Goal: Task Accomplishment & Management: Use online tool/utility

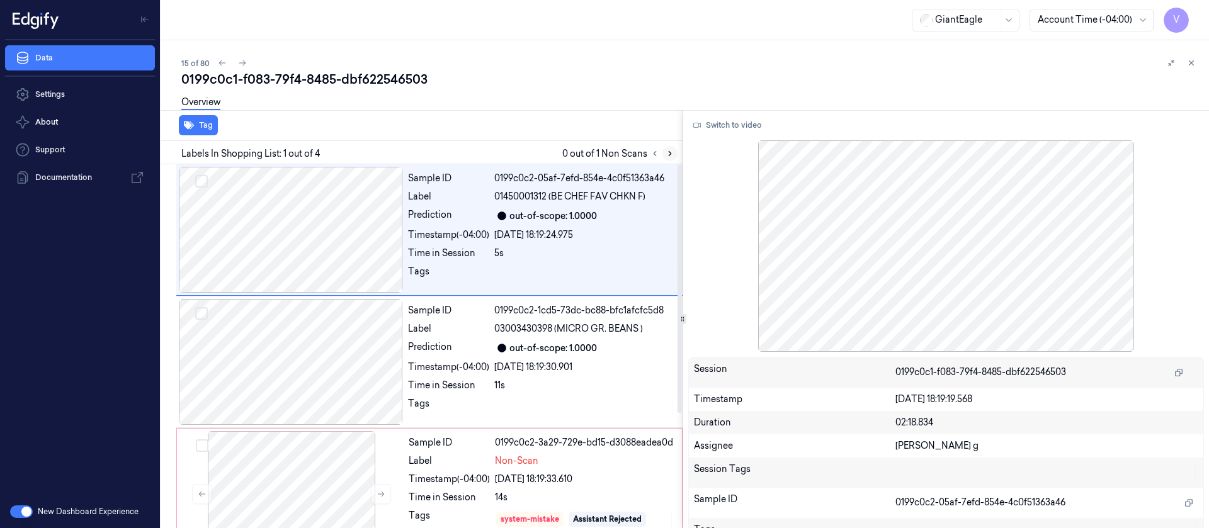
click at [671, 147] on button at bounding box center [670, 153] width 15 height 15
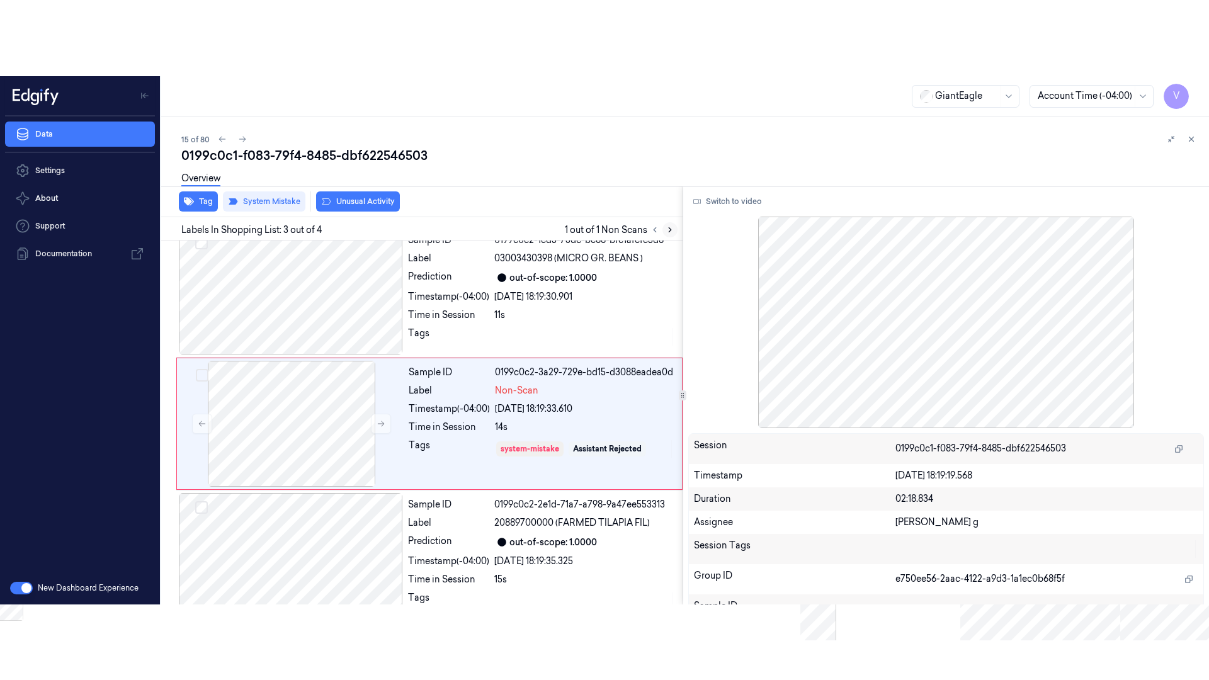
scroll to position [148, 0]
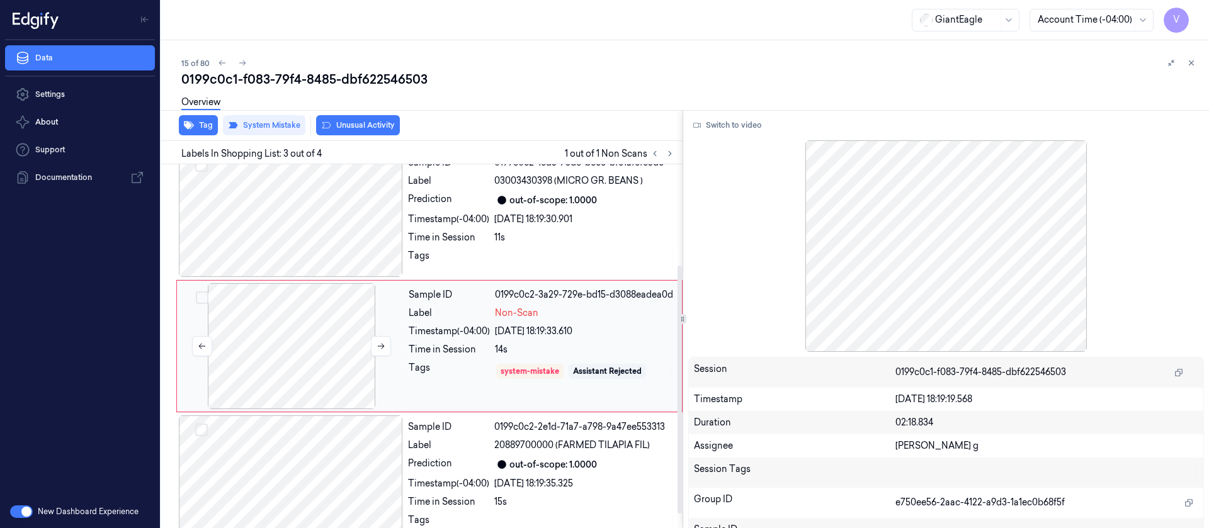
click at [201, 334] on div at bounding box center [291, 346] width 224 height 126
click at [309, 343] on div at bounding box center [291, 346] width 224 height 126
click at [716, 127] on button "Switch to video" at bounding box center [727, 125] width 79 height 20
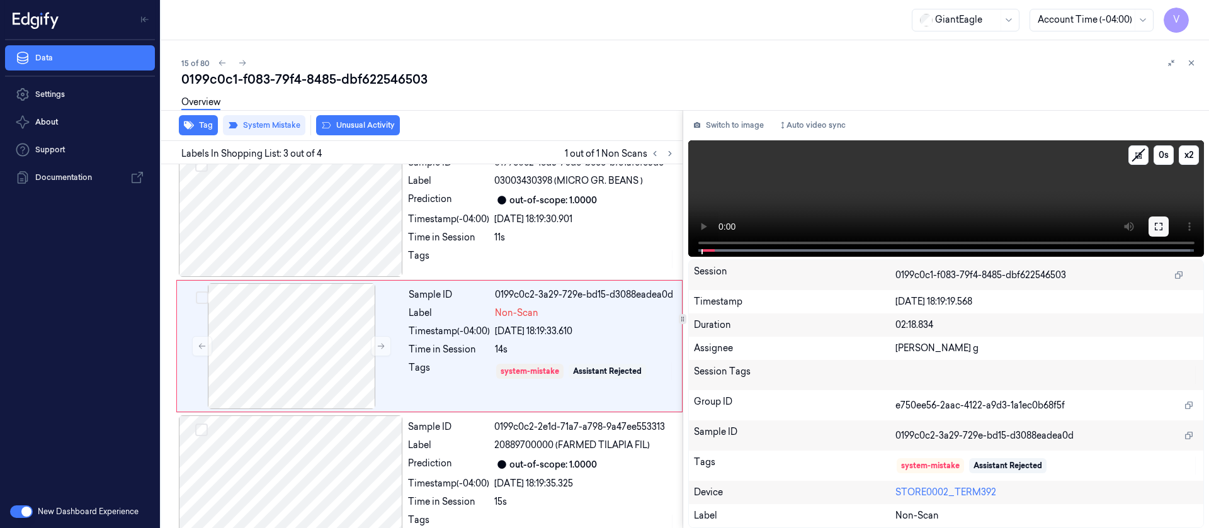
click at [1156, 229] on icon at bounding box center [1159, 227] width 10 height 10
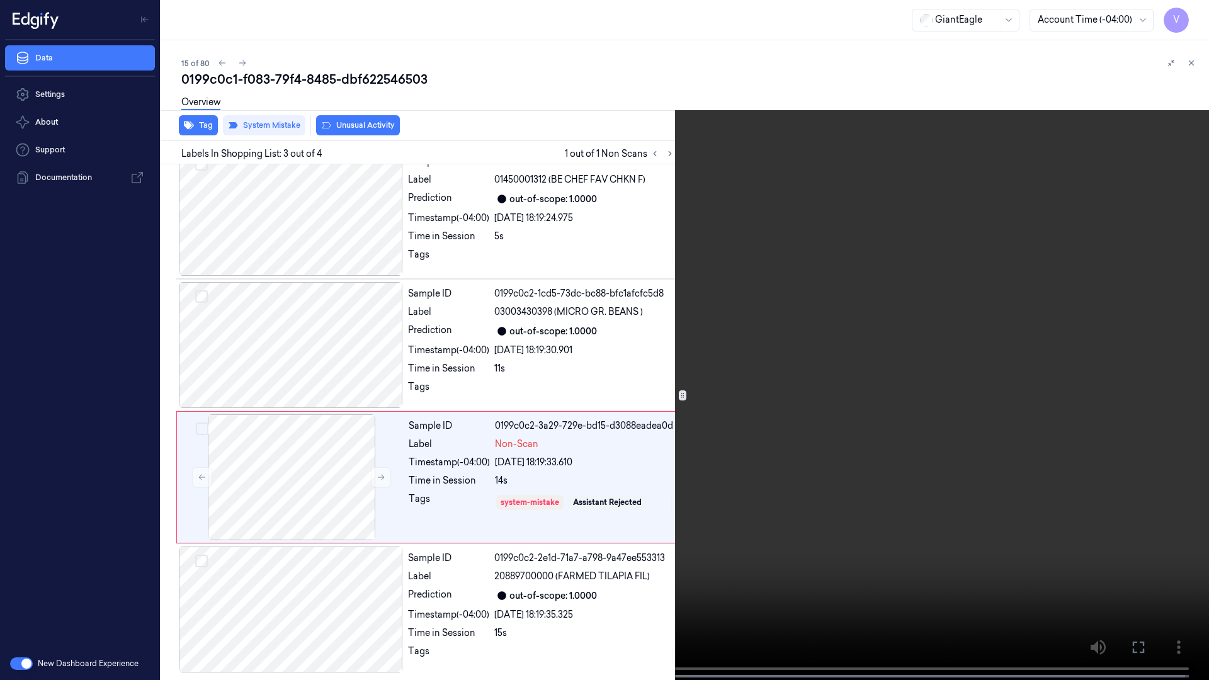
click at [0, 0] on icon at bounding box center [0, 0] width 0 height 0
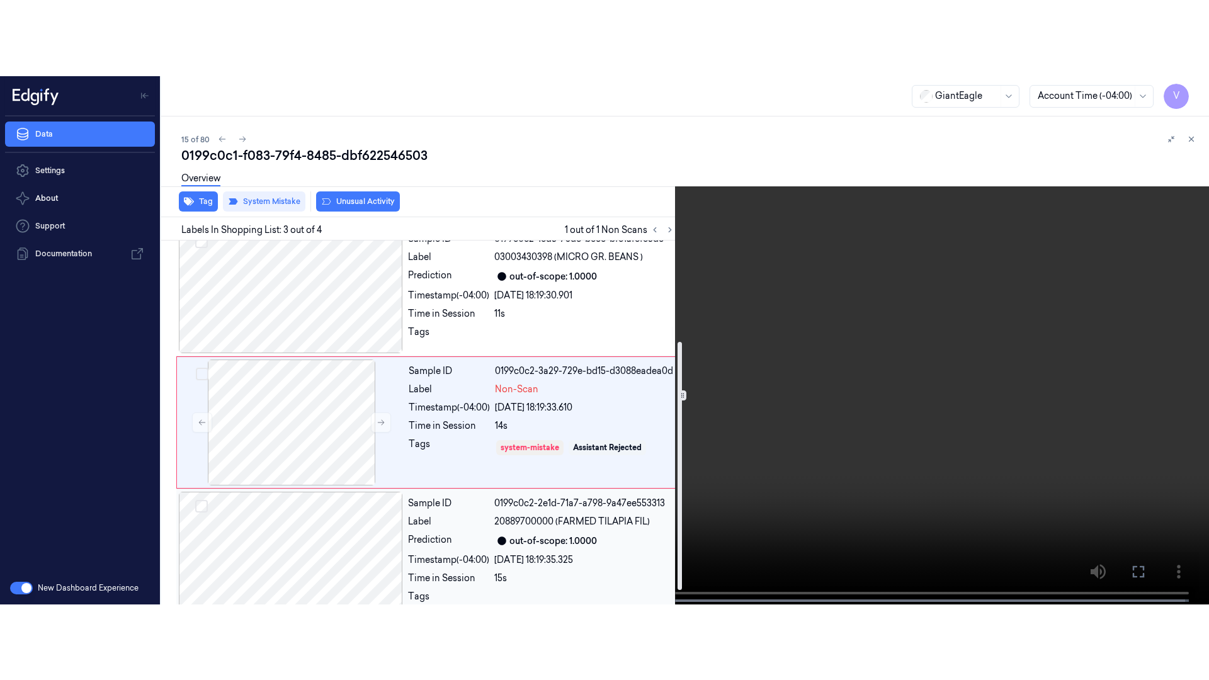
scroll to position [169, 0]
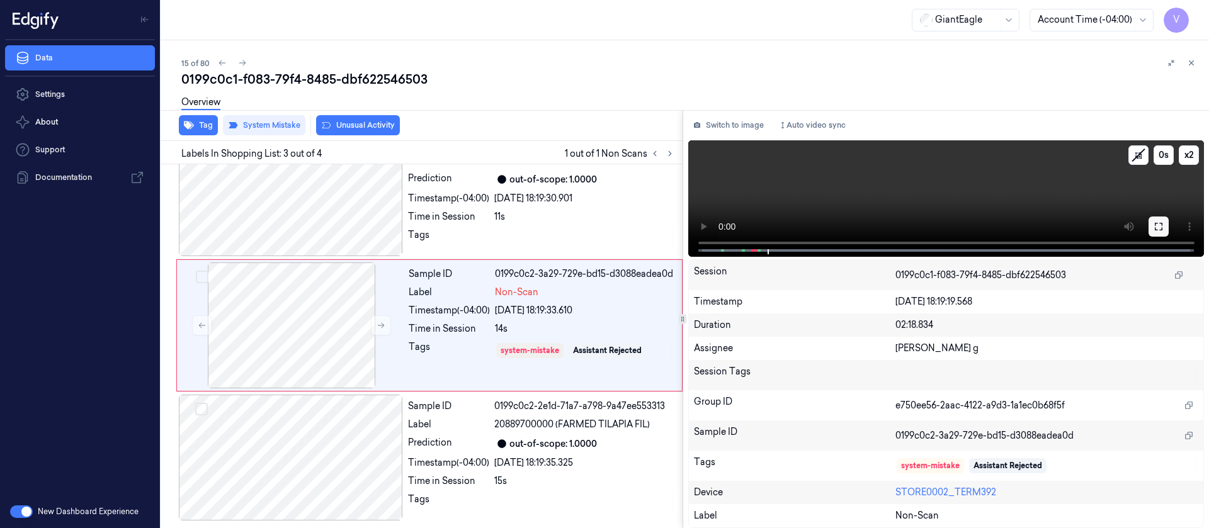
click at [1158, 227] on icon at bounding box center [1159, 227] width 10 height 10
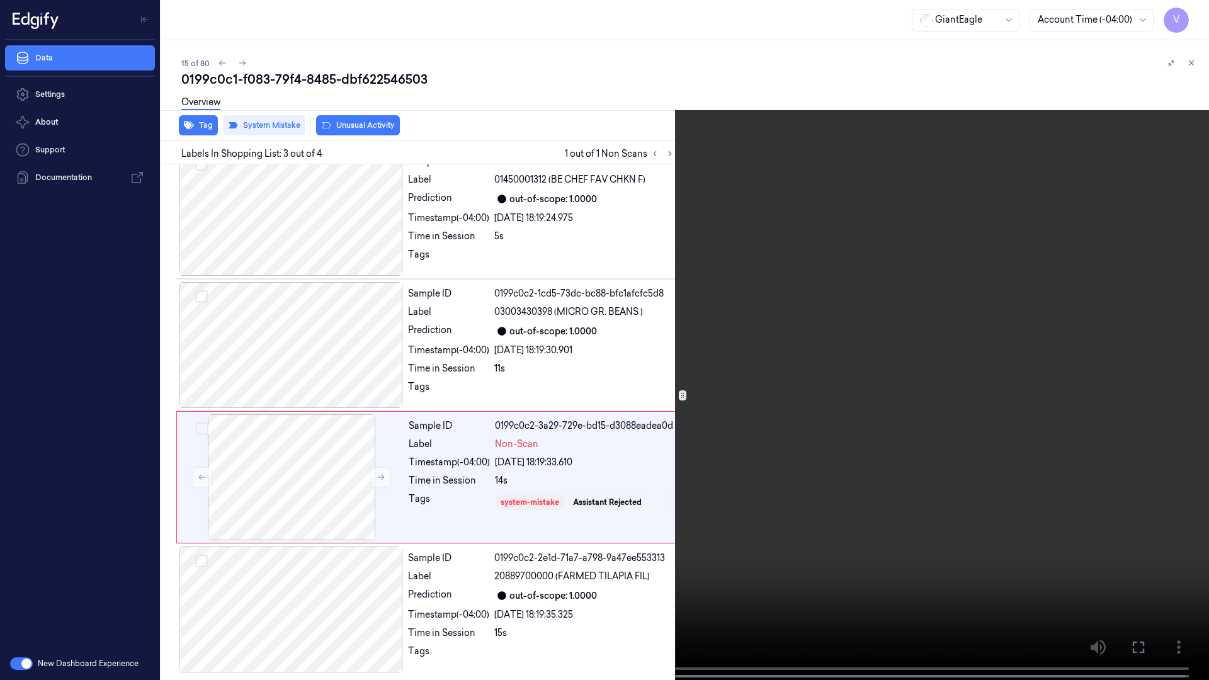
click at [142, 528] on span at bounding box center [143, 676] width 2 height 6
click at [0, 0] on icon at bounding box center [0, 0] width 0 height 0
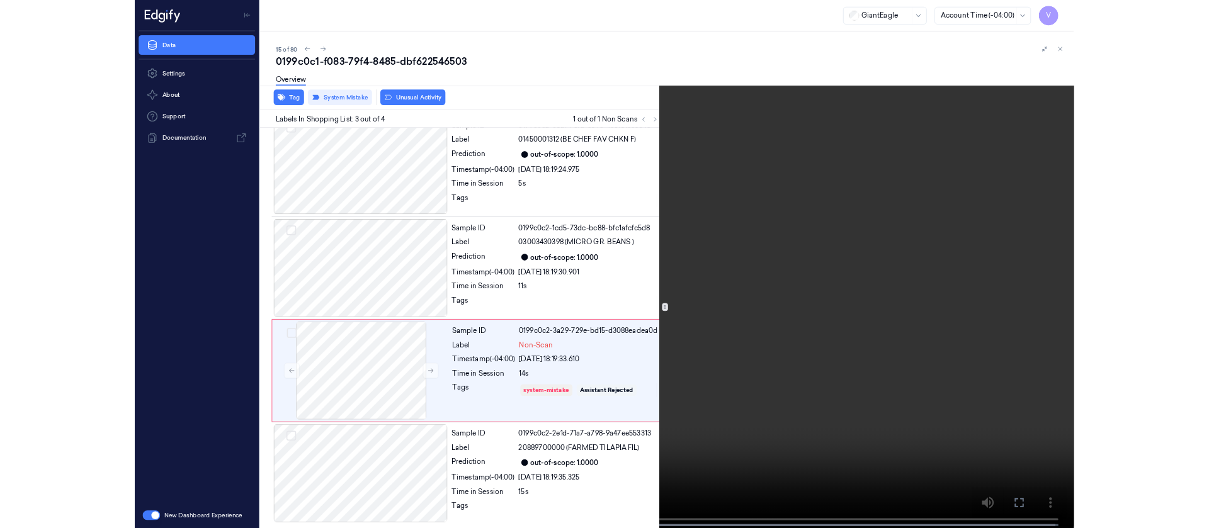
scroll to position [169, 0]
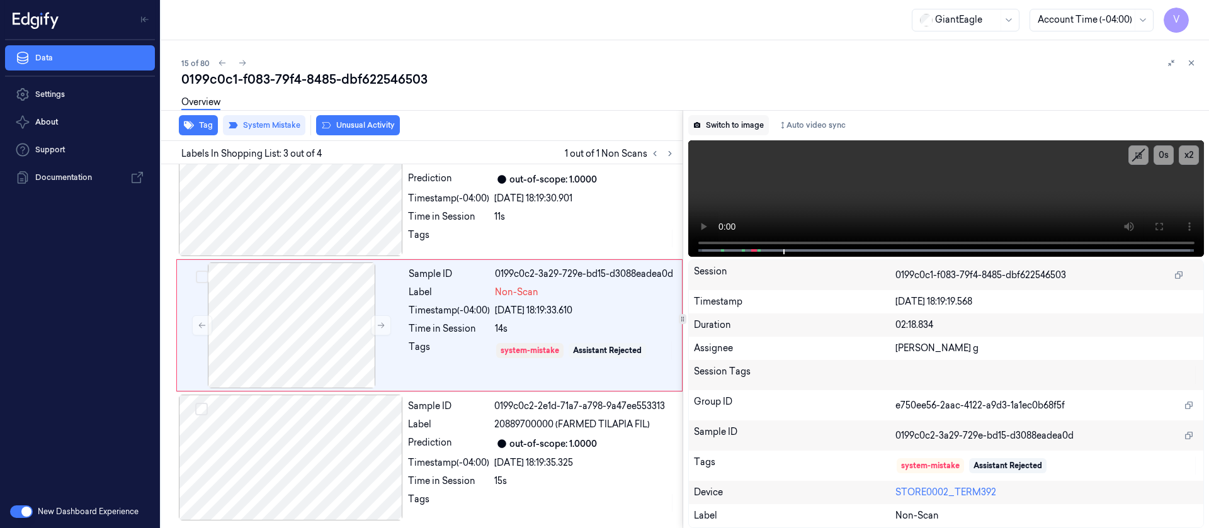
click at [729, 124] on button "Switch to image" at bounding box center [728, 125] width 81 height 20
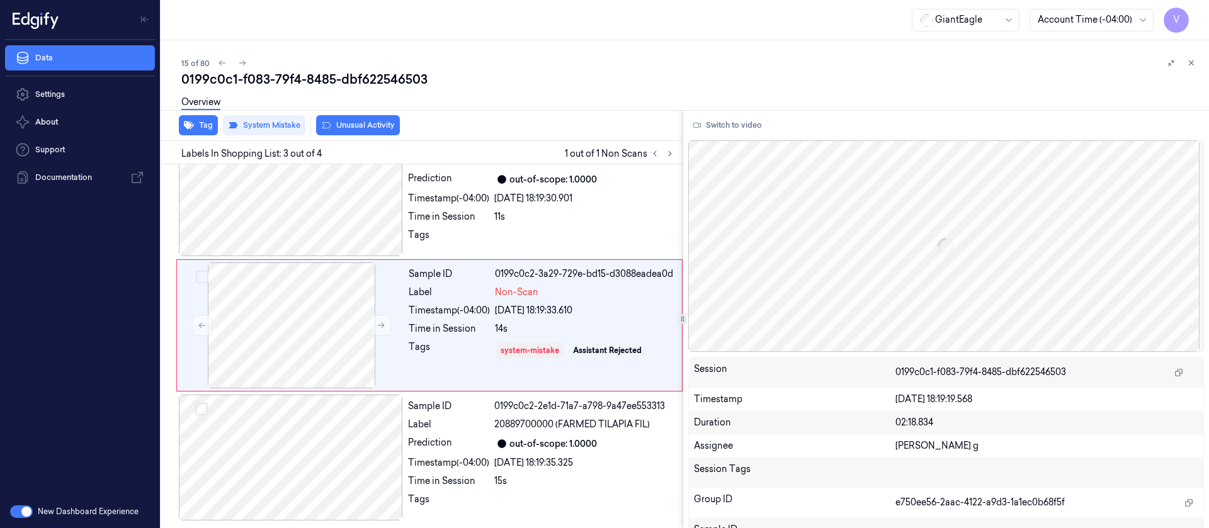
scroll to position [148, 0]
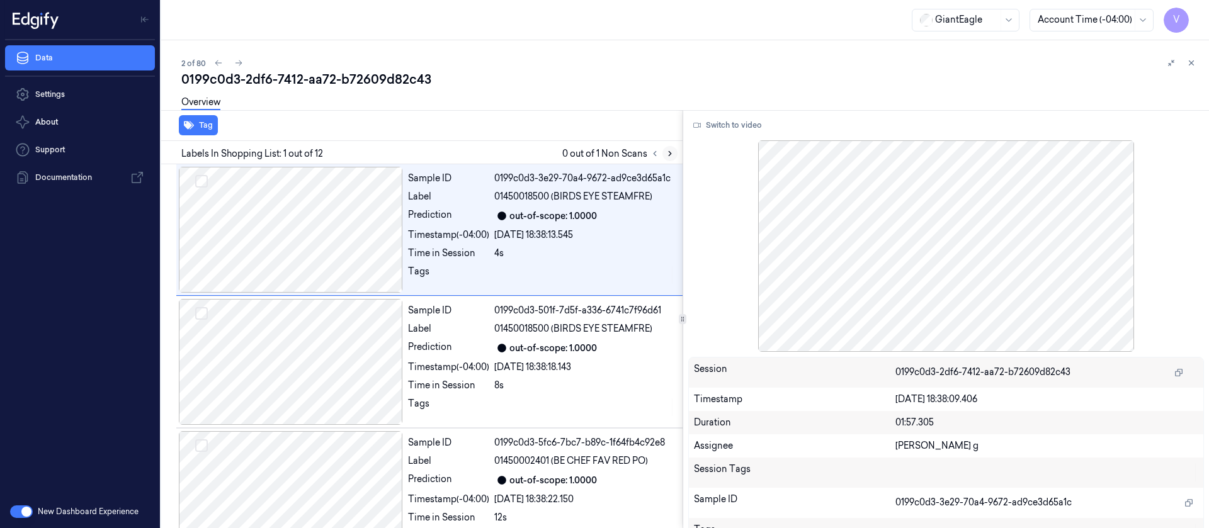
click at [666, 150] on icon at bounding box center [670, 153] width 9 height 9
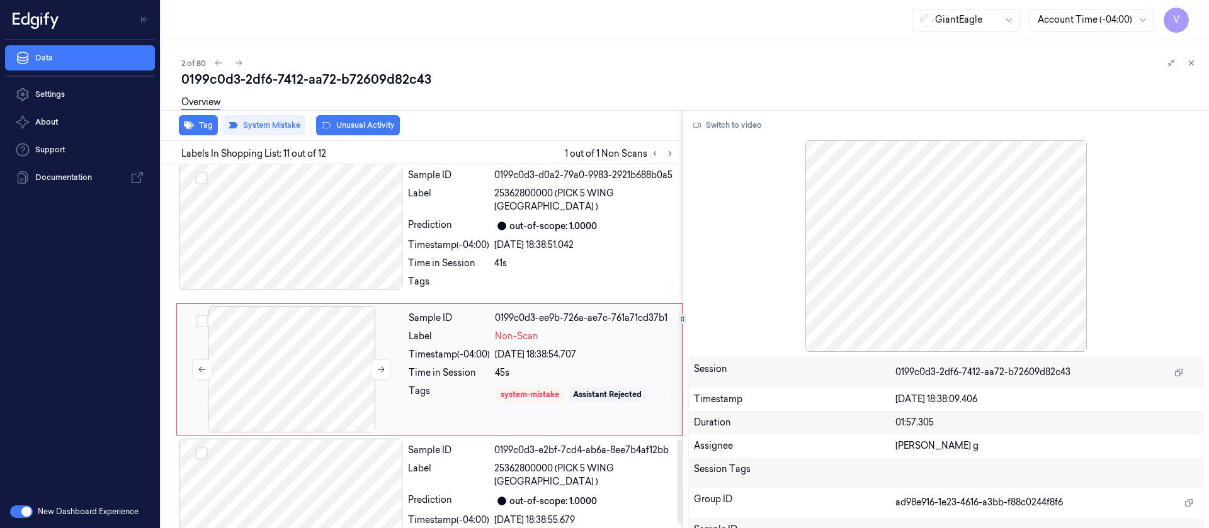
scroll to position [1206, 0]
click at [375, 358] on button at bounding box center [381, 368] width 20 height 20
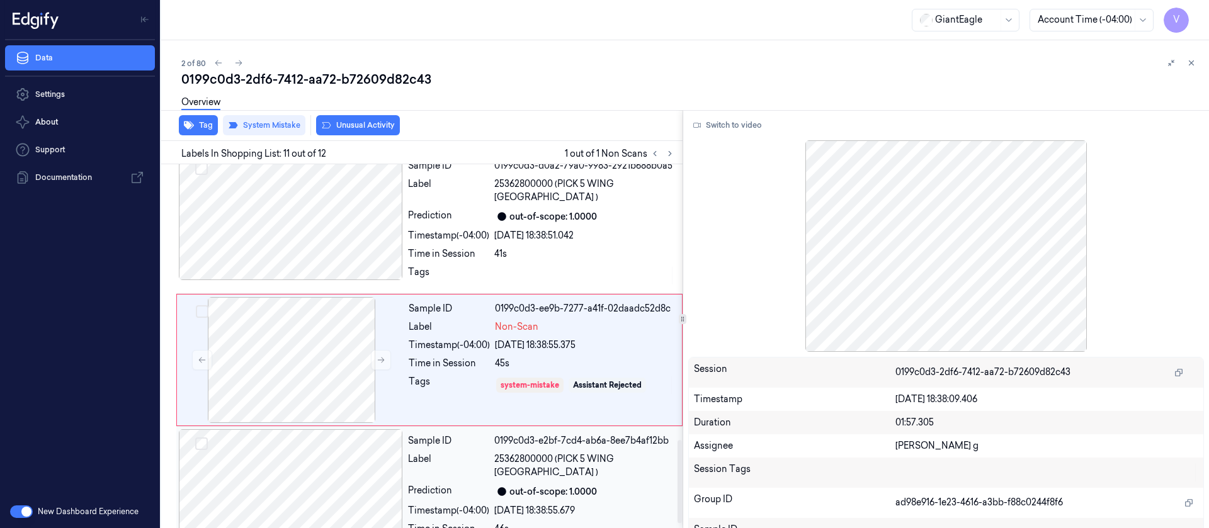
scroll to position [1227, 0]
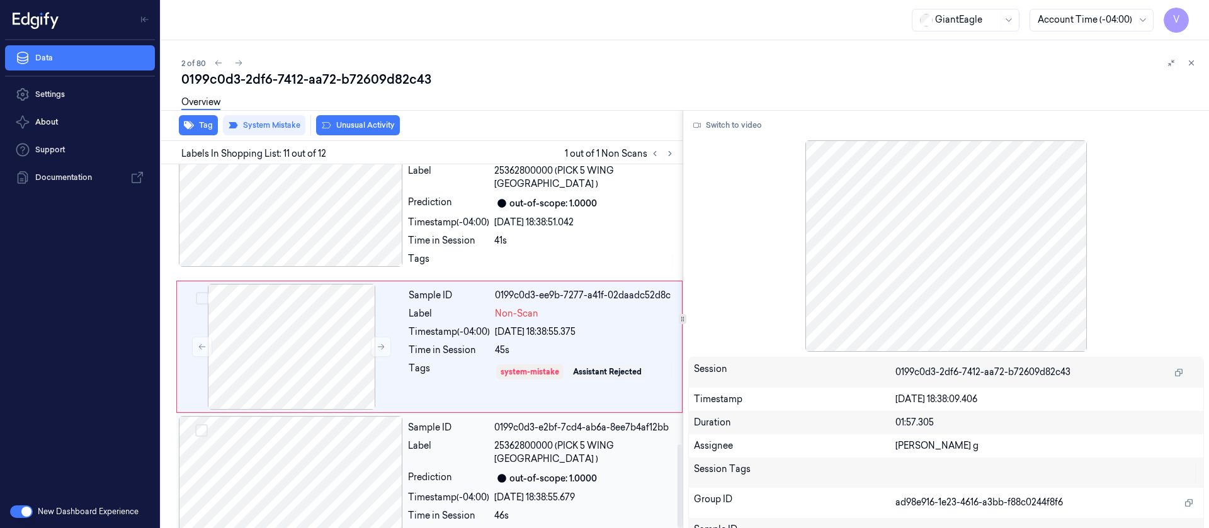
click at [329, 429] on div at bounding box center [291, 479] width 224 height 126
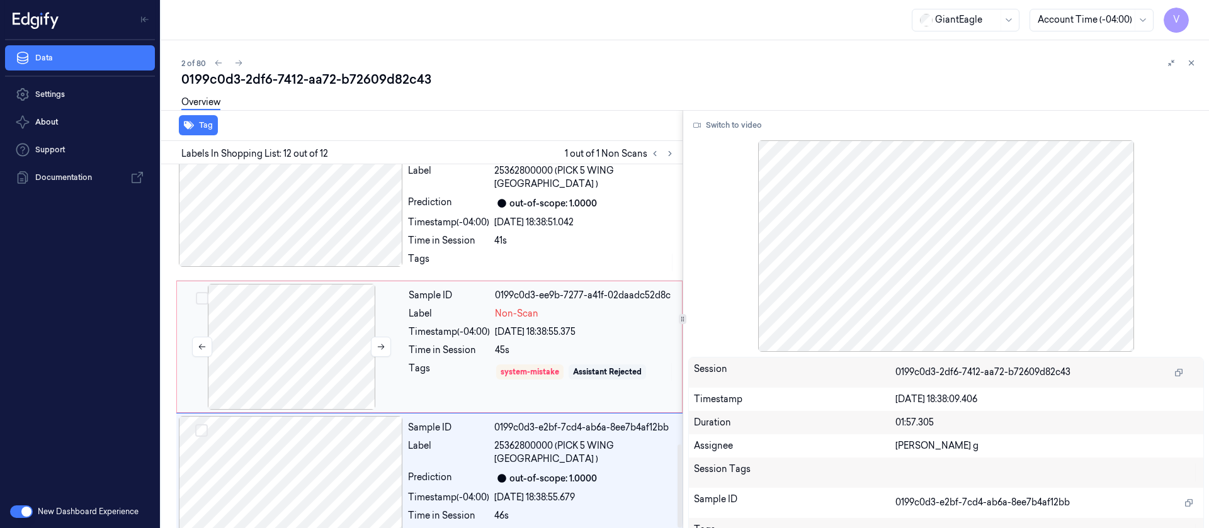
click at [317, 311] on div at bounding box center [291, 347] width 224 height 126
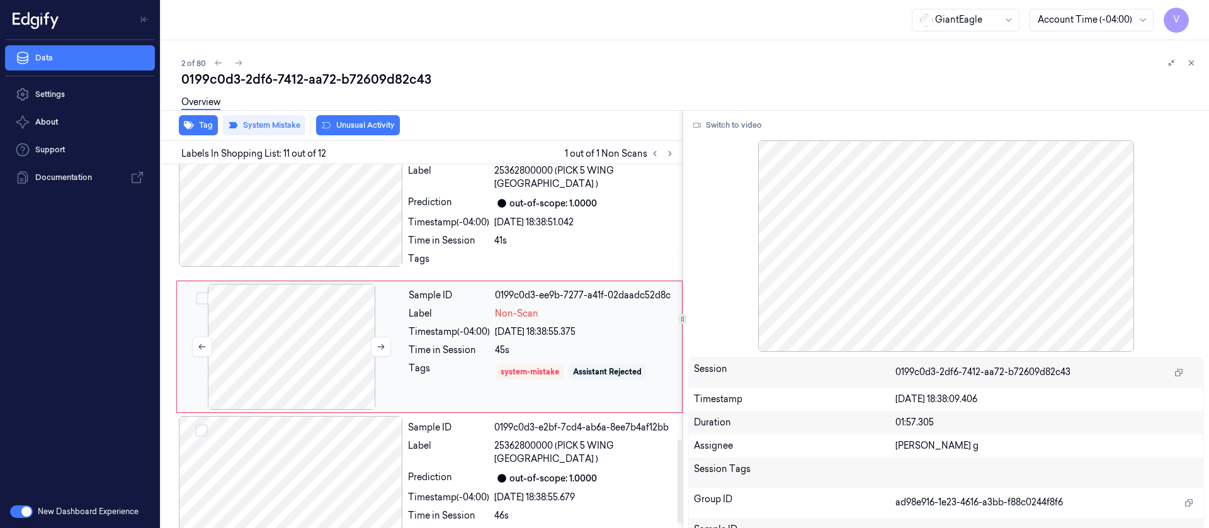
scroll to position [1206, 0]
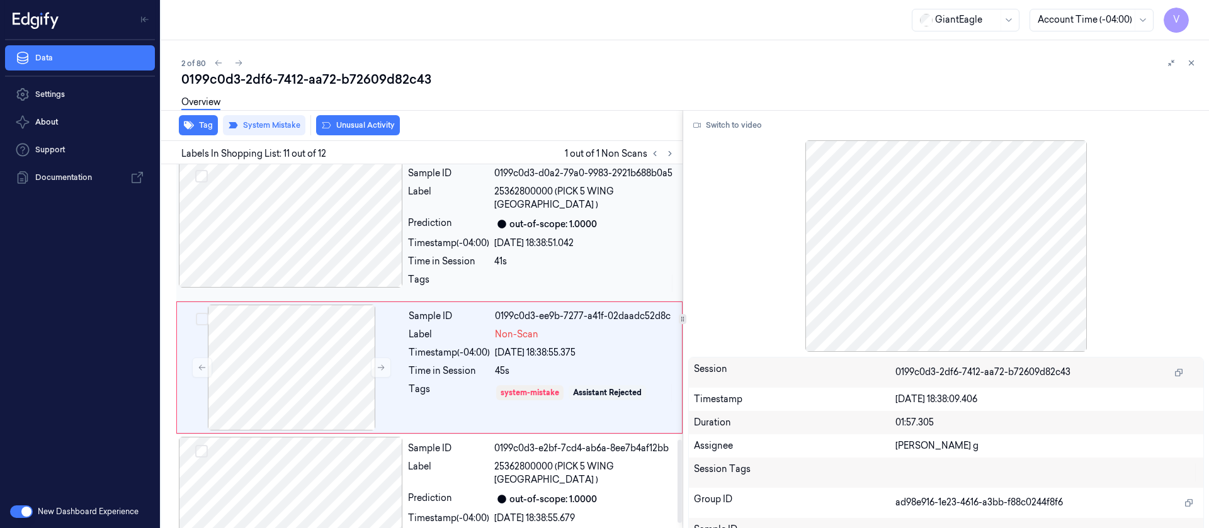
click at [346, 228] on div at bounding box center [291, 225] width 224 height 126
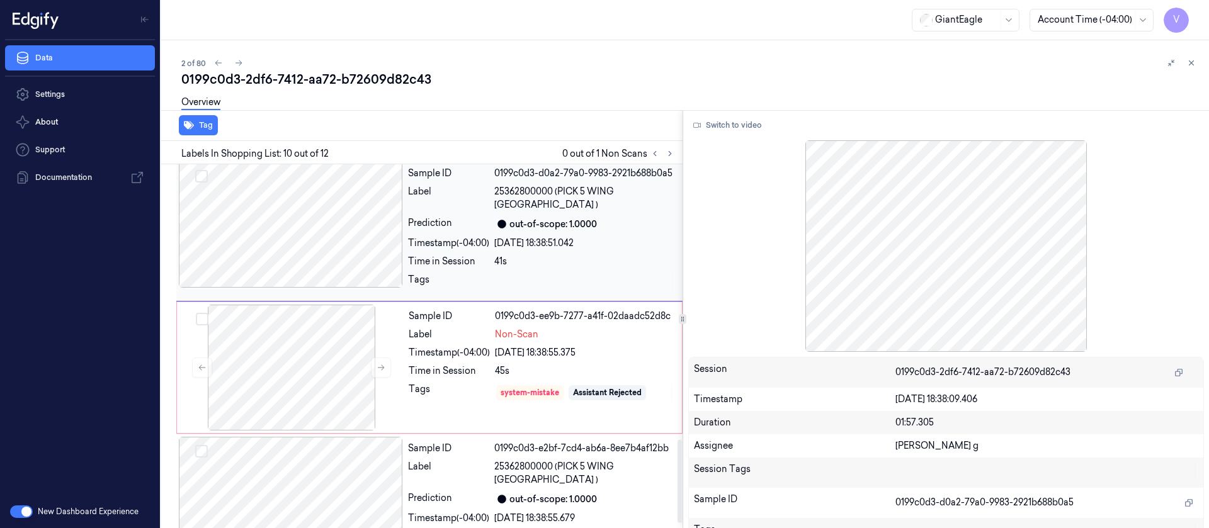
scroll to position [1074, 0]
